Goal: Find specific page/section: Find specific page/section

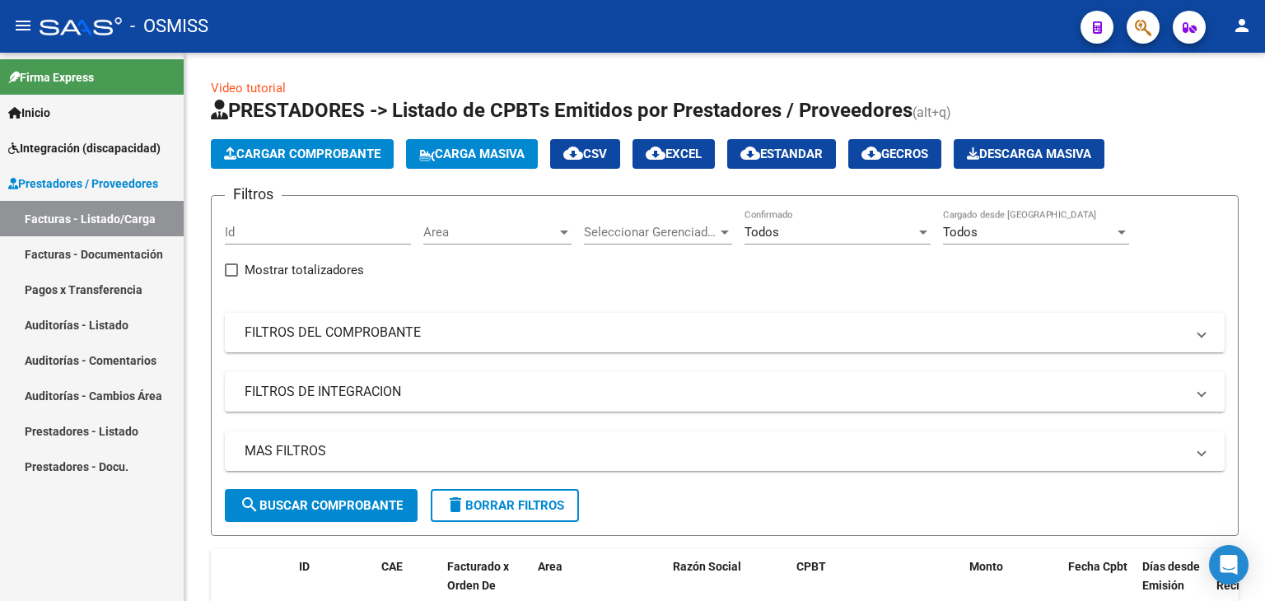
click at [53, 188] on span "Prestadores / Proveedores" at bounding box center [83, 184] width 150 height 18
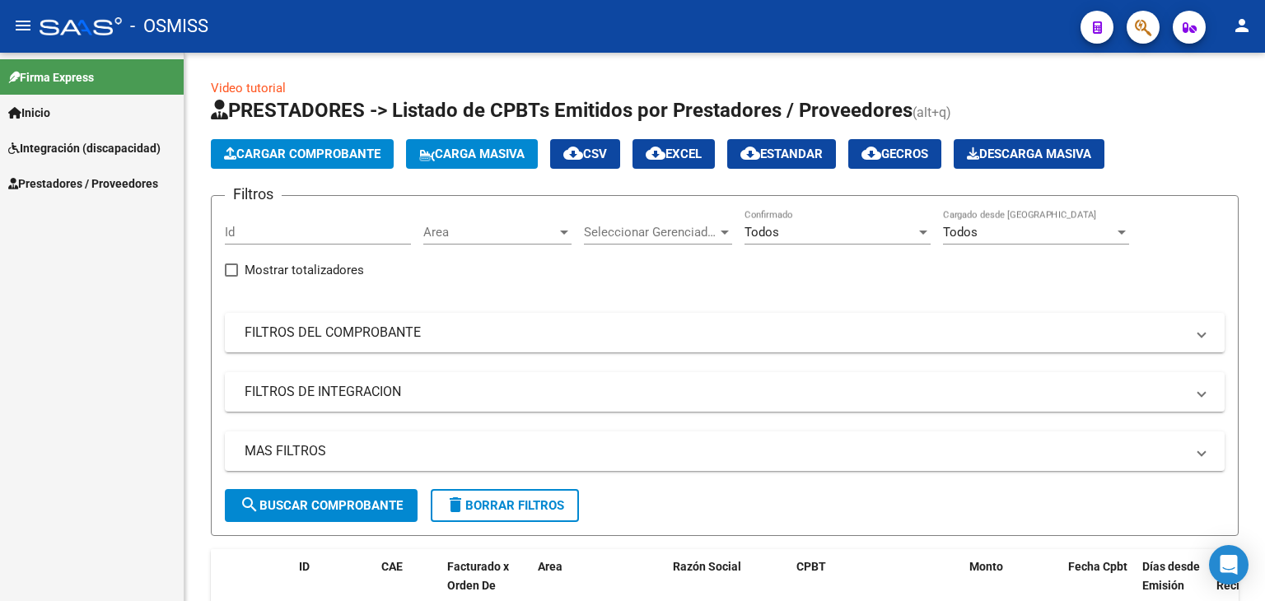
click at [49, 182] on span "Prestadores / Proveedores" at bounding box center [83, 184] width 150 height 18
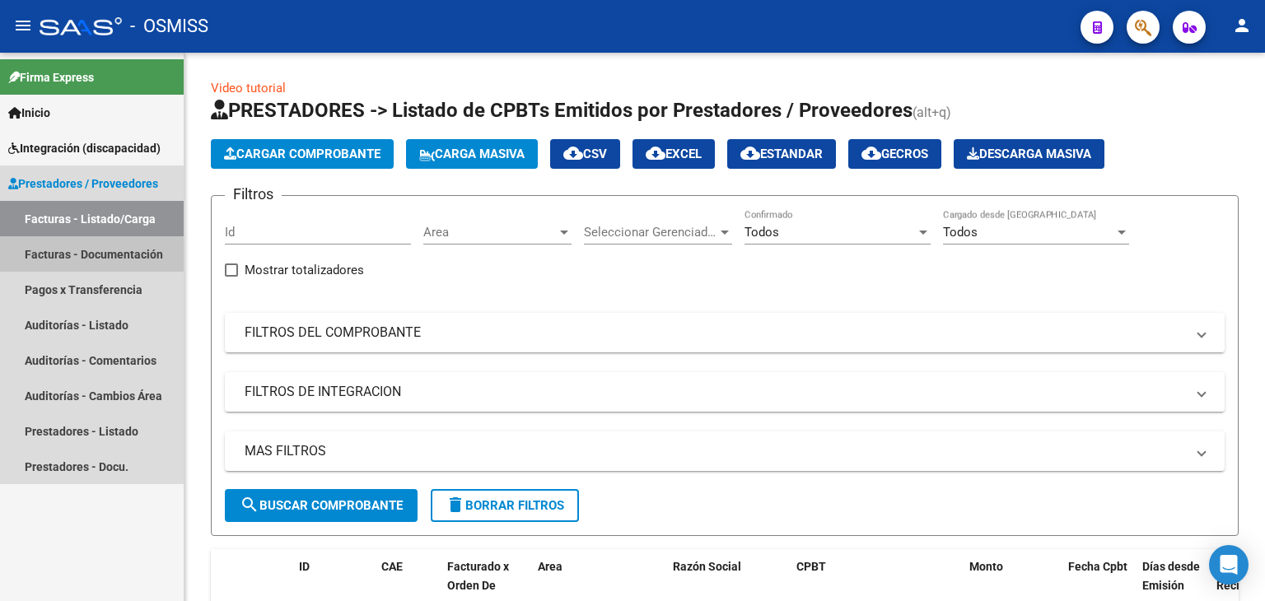
click at [43, 260] on link "Facturas - Documentación" at bounding box center [92, 253] width 184 height 35
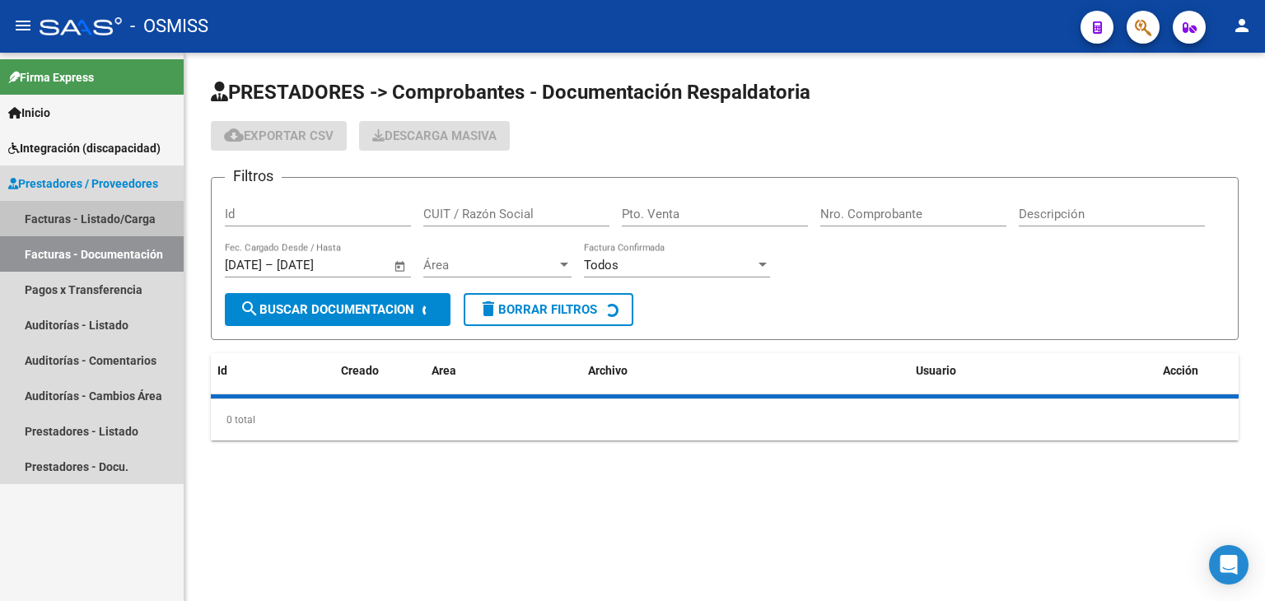
click at [49, 222] on link "Facturas - Listado/Carga" at bounding box center [92, 218] width 184 height 35
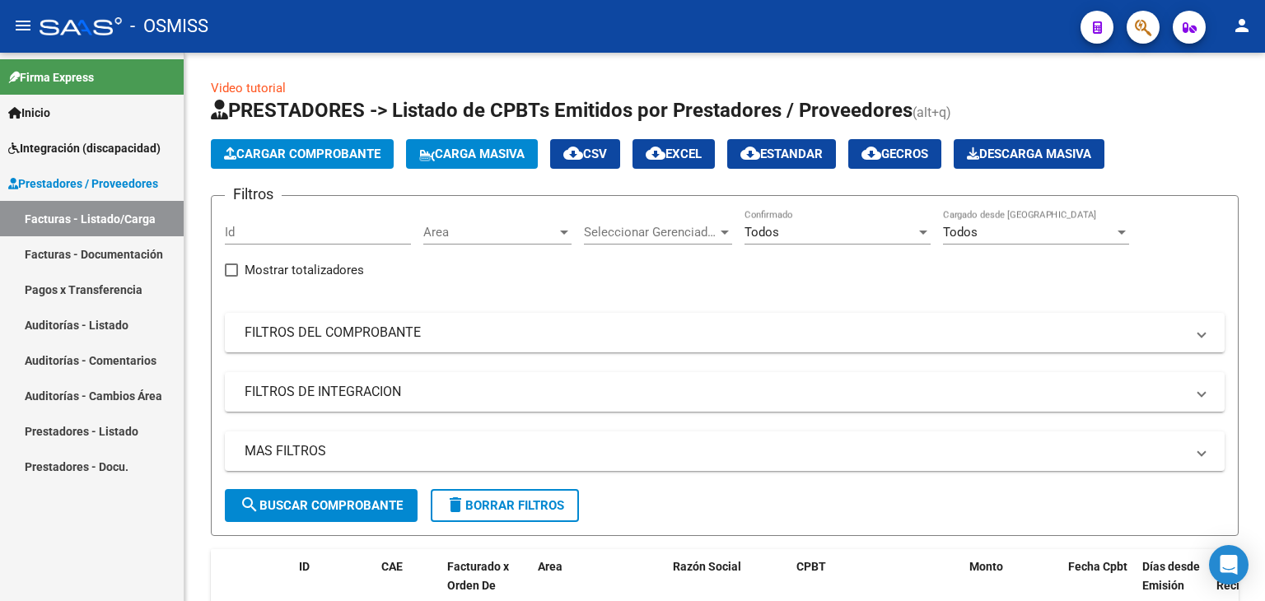
click at [55, 180] on span "Prestadores / Proveedores" at bounding box center [83, 184] width 150 height 18
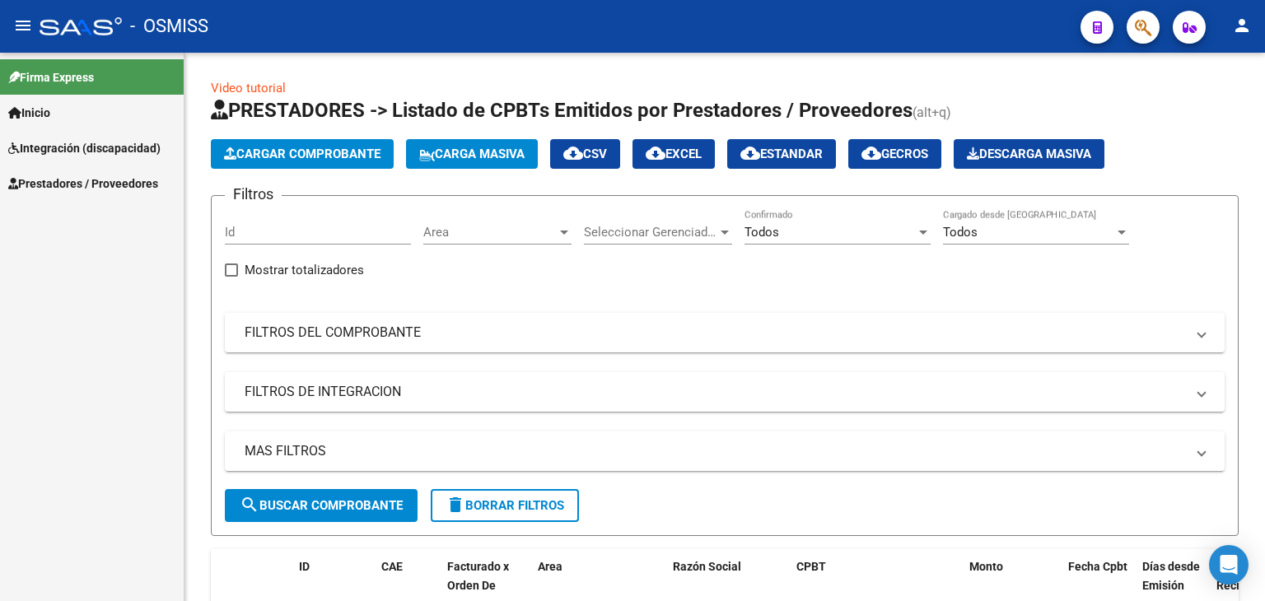
click at [56, 179] on span "Prestadores / Proveedores" at bounding box center [83, 184] width 150 height 18
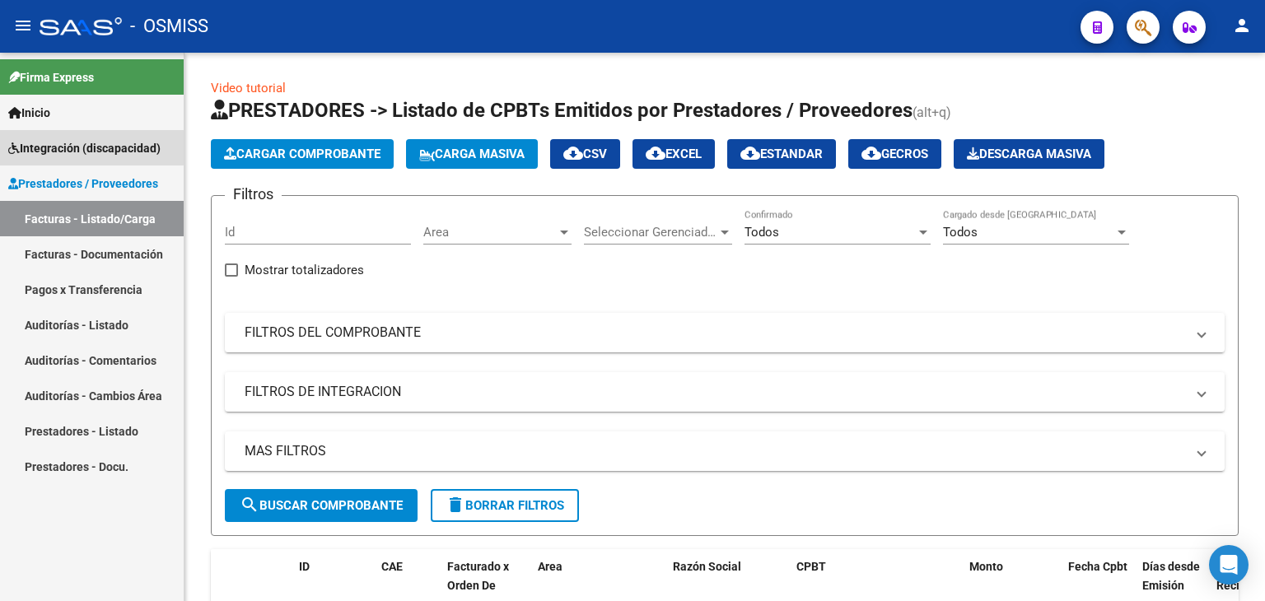
click at [68, 141] on span "Integración (discapacidad)" at bounding box center [84, 148] width 152 height 18
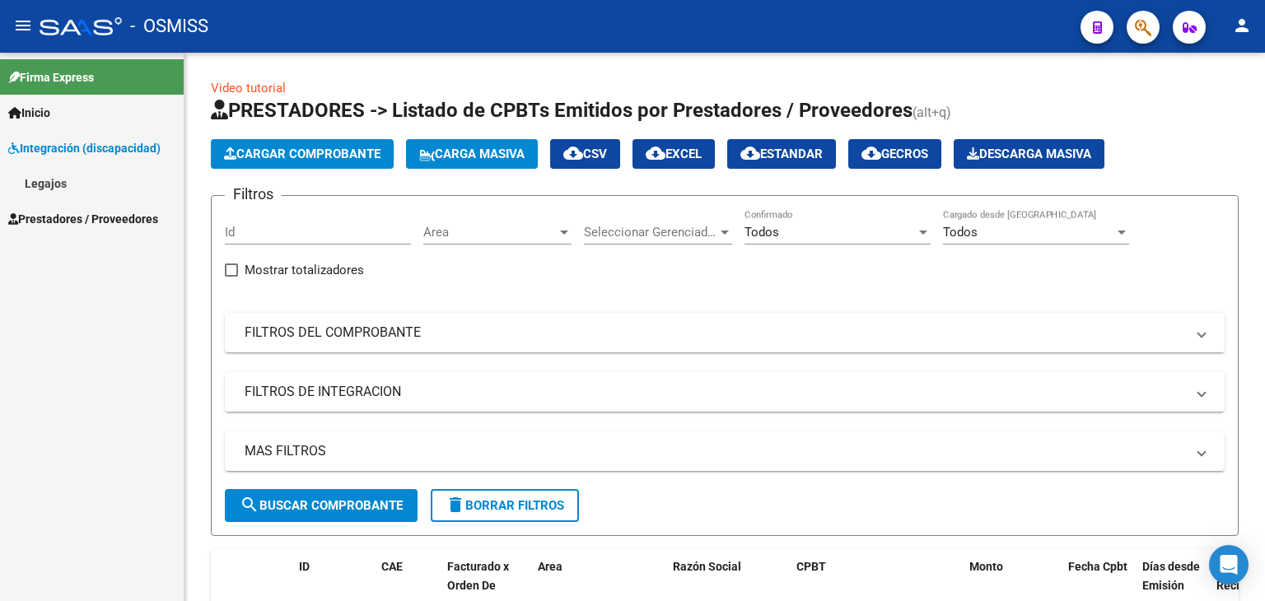
click at [56, 179] on link "Legajos" at bounding box center [92, 183] width 184 height 35
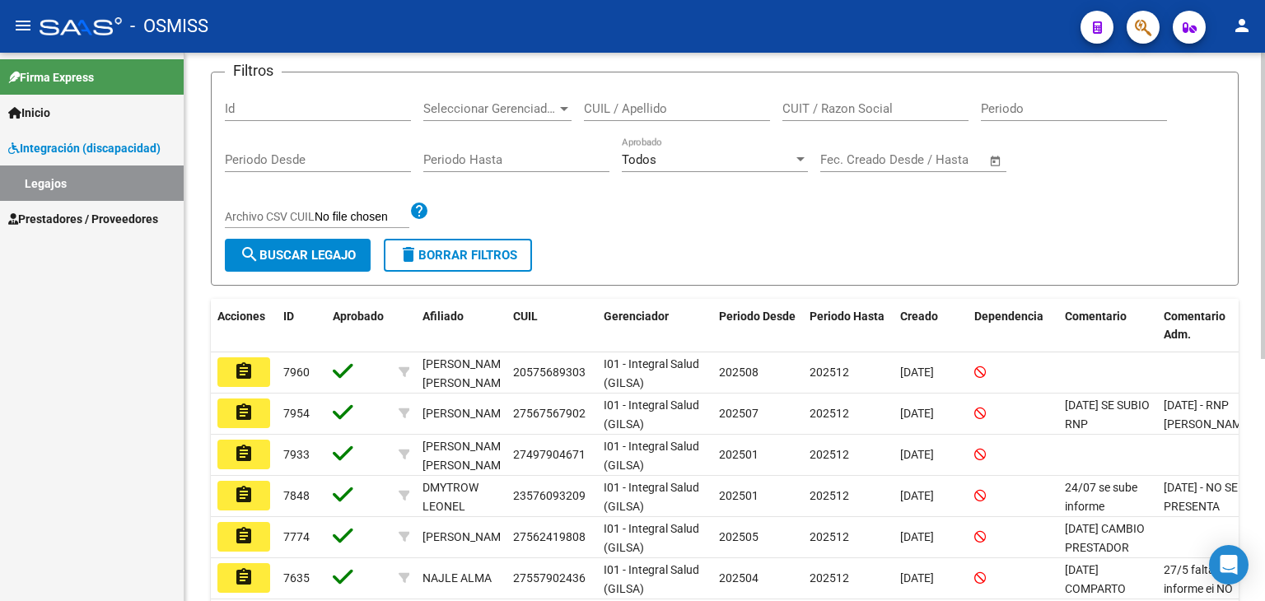
scroll to position [165, 0]
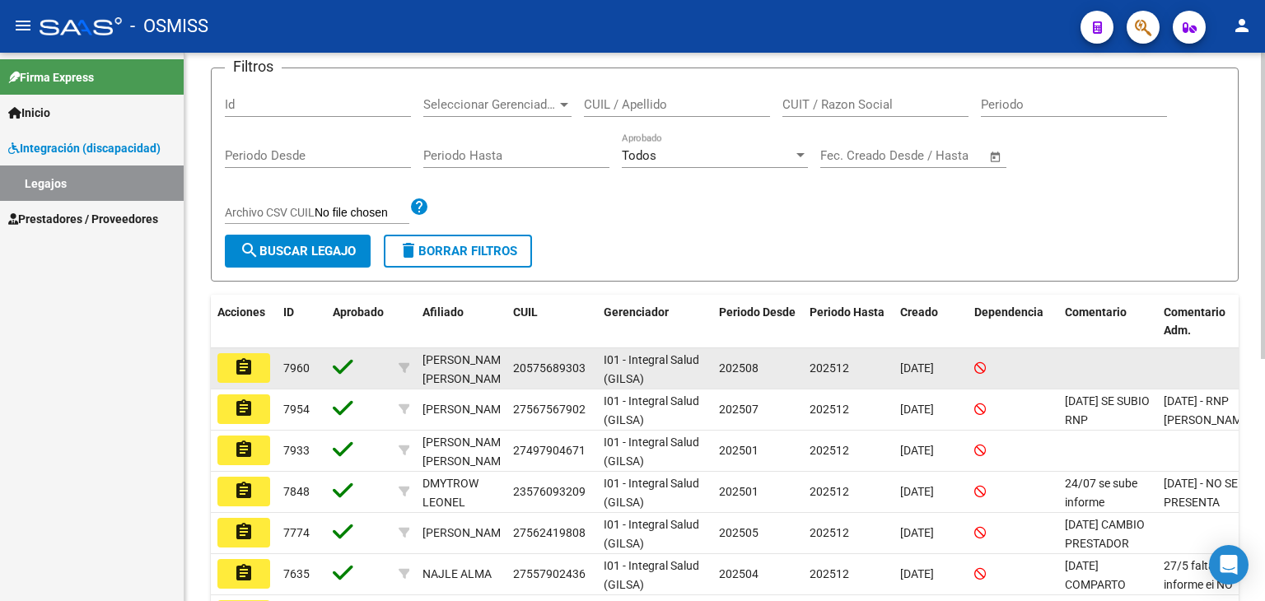
click at [244, 370] on mat-icon "assignment" at bounding box center [244, 368] width 20 height 20
